Goal: Task Accomplishment & Management: Manage account settings

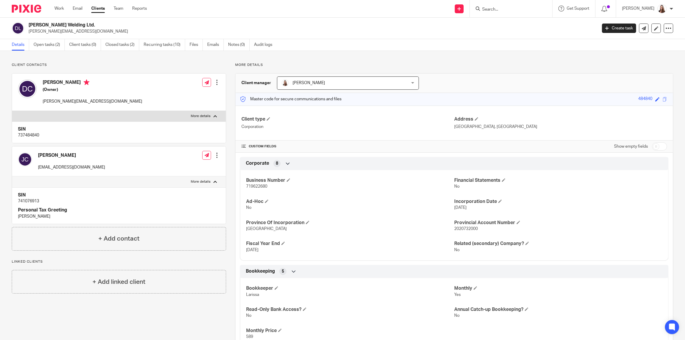
click at [207, 114] on p "More details" at bounding box center [201, 116] width 20 height 5
click at [12, 111] on input "More details" at bounding box center [12, 111] width 0 height 0
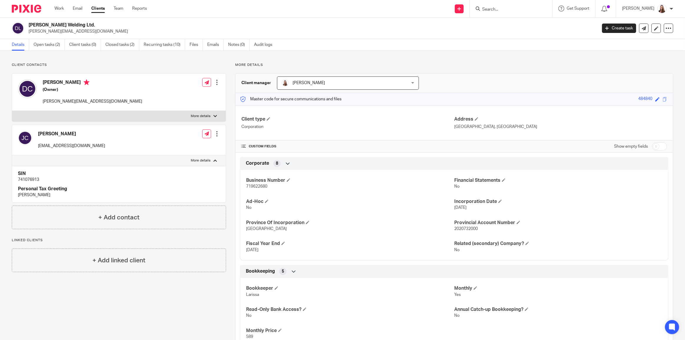
click at [207, 114] on p "More details" at bounding box center [201, 116] width 20 height 5
click at [12, 111] on input "More details" at bounding box center [12, 111] width 0 height 0
checkbox input "true"
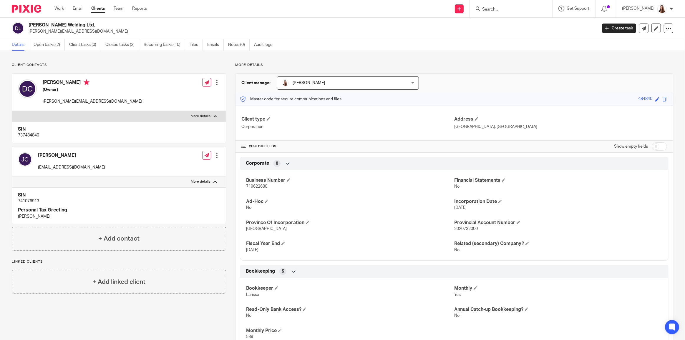
click at [207, 179] on p "More details" at bounding box center [201, 181] width 20 height 5
click at [12, 177] on input "More details" at bounding box center [12, 176] width 0 height 0
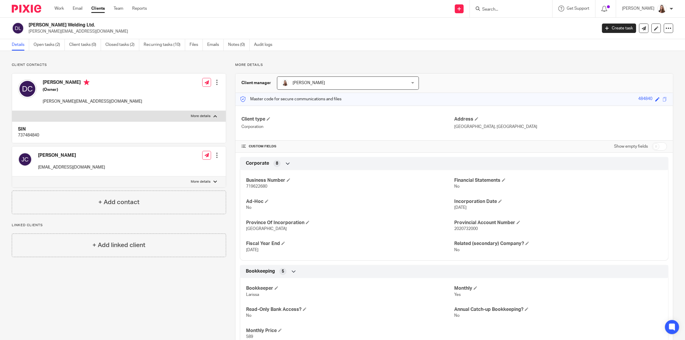
click at [207, 179] on p "More details" at bounding box center [201, 181] width 20 height 5
click at [12, 177] on input "More details" at bounding box center [12, 176] width 0 height 0
checkbox input "true"
